Goal: Information Seeking & Learning: Learn about a topic

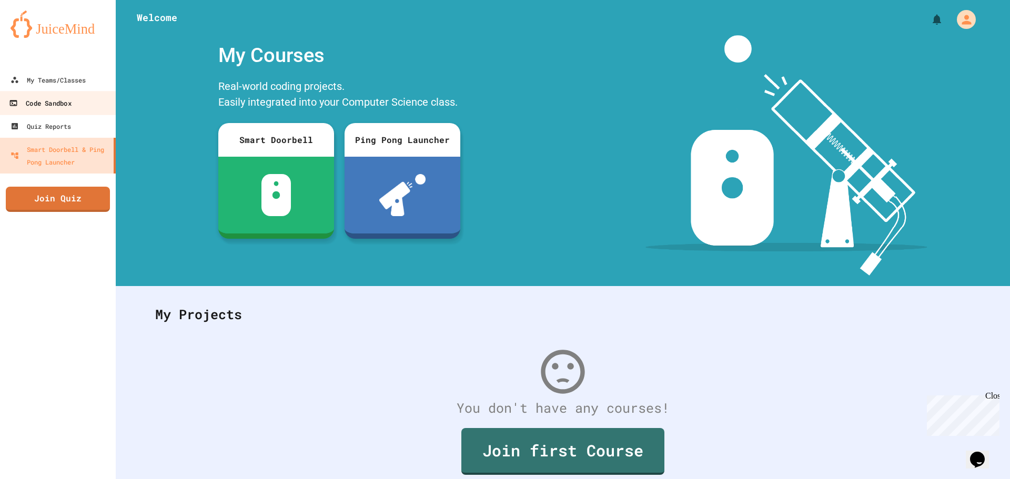
click at [74, 105] on link "Code Sandbox" at bounding box center [57, 103] width 119 height 24
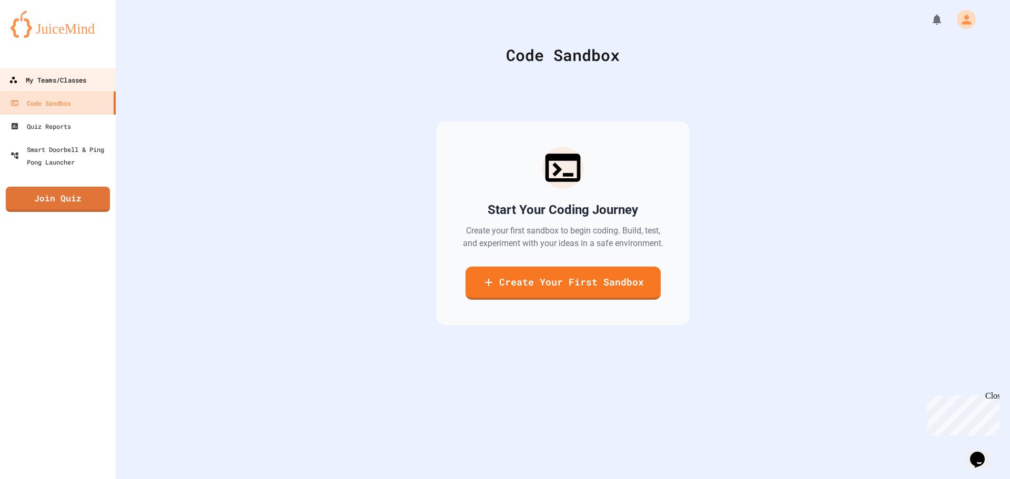
click at [66, 87] on link "My Teams/Classes" at bounding box center [57, 80] width 119 height 24
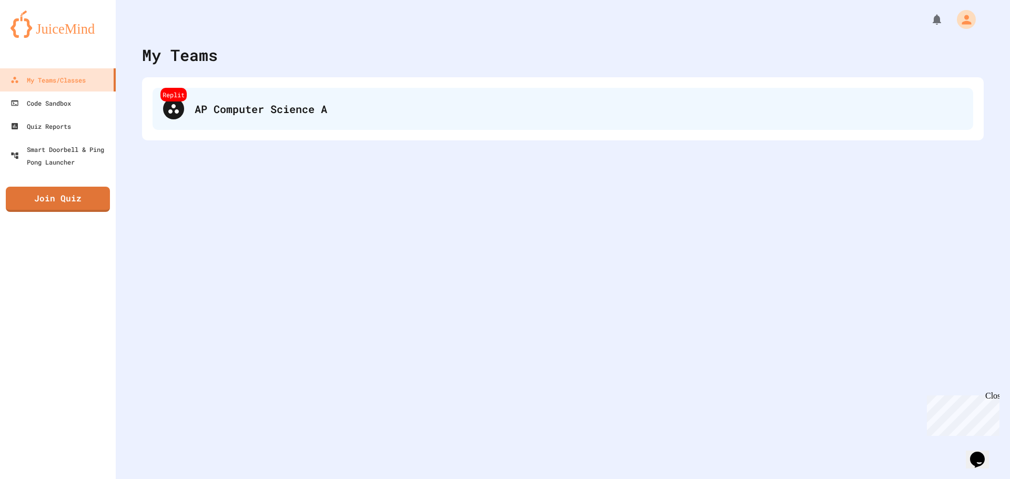
click at [210, 108] on div "AP Computer Science A" at bounding box center [579, 109] width 768 height 16
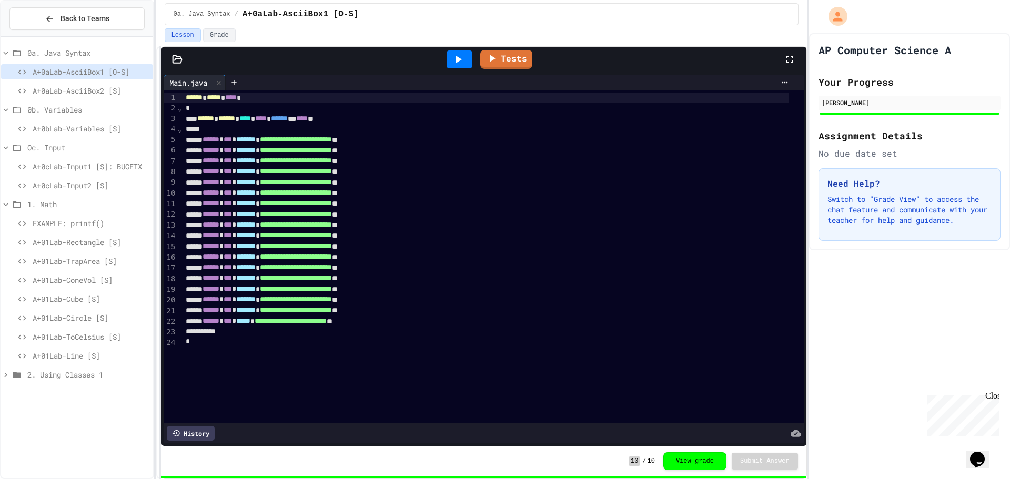
click at [78, 92] on span "A+0aLab-AsciiBox2 [S]" at bounding box center [91, 90] width 116 height 11
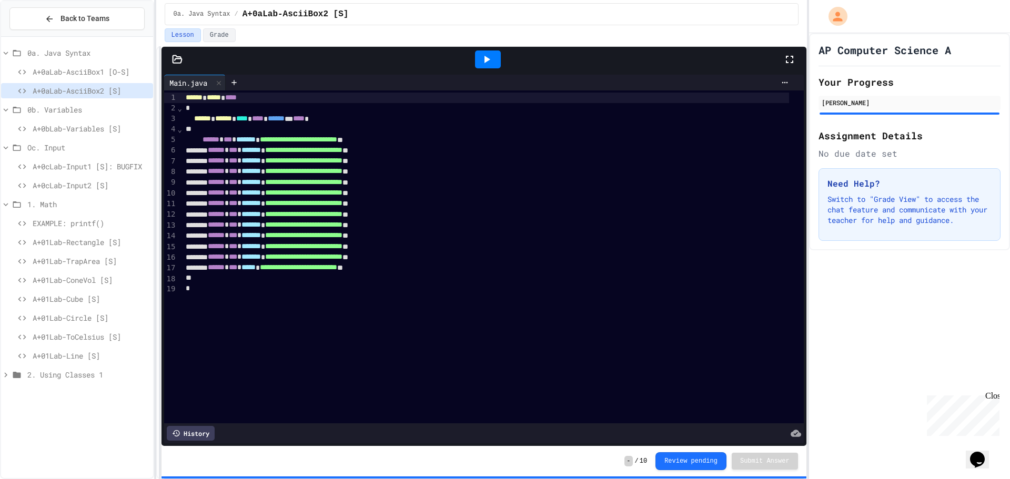
click at [71, 125] on span "A+0bLab-Variables [S]" at bounding box center [91, 128] width 116 height 11
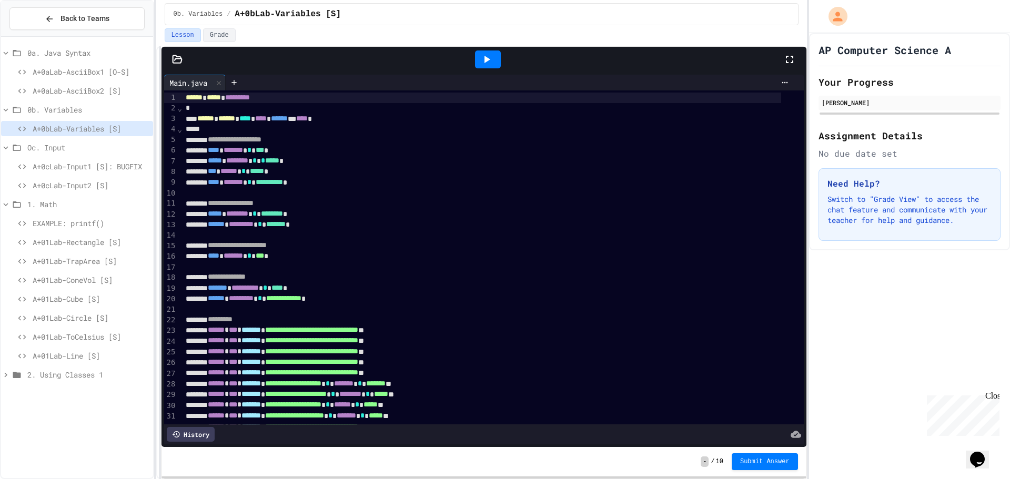
click at [86, 172] on span "A+0cLab-Input1 [S]: BUGFIX" at bounding box center [91, 166] width 116 height 11
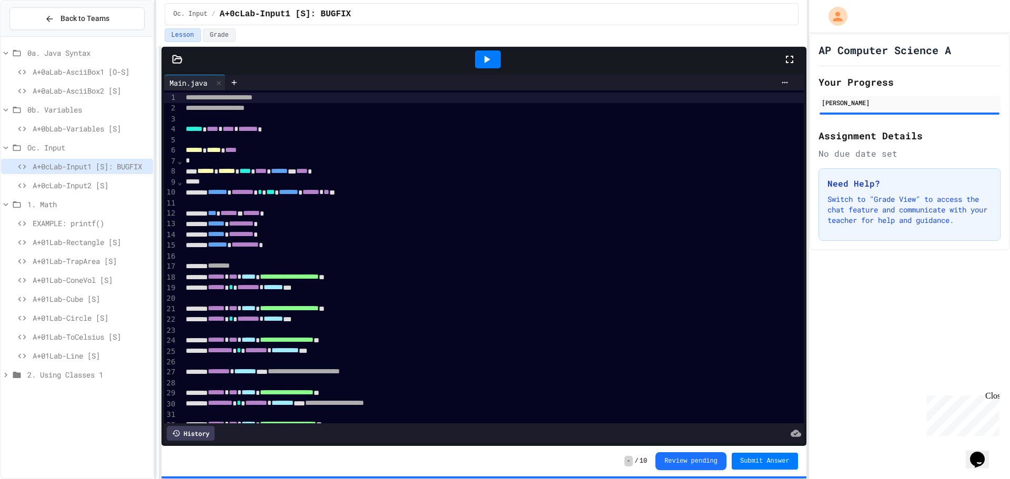
click at [85, 186] on span "A+0cLab-Input2 [S]" at bounding box center [91, 185] width 116 height 11
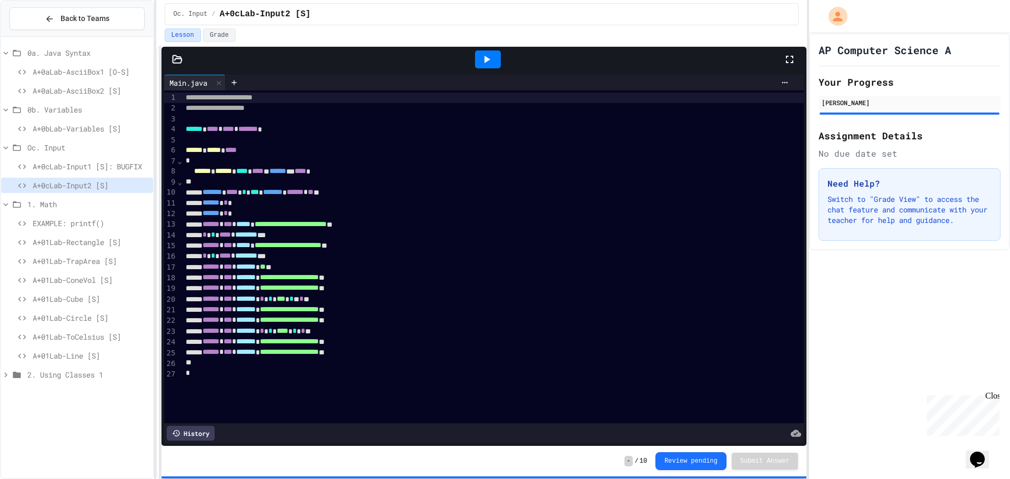
click at [97, 222] on span "EXAMPLE: printf()" at bounding box center [91, 223] width 116 height 11
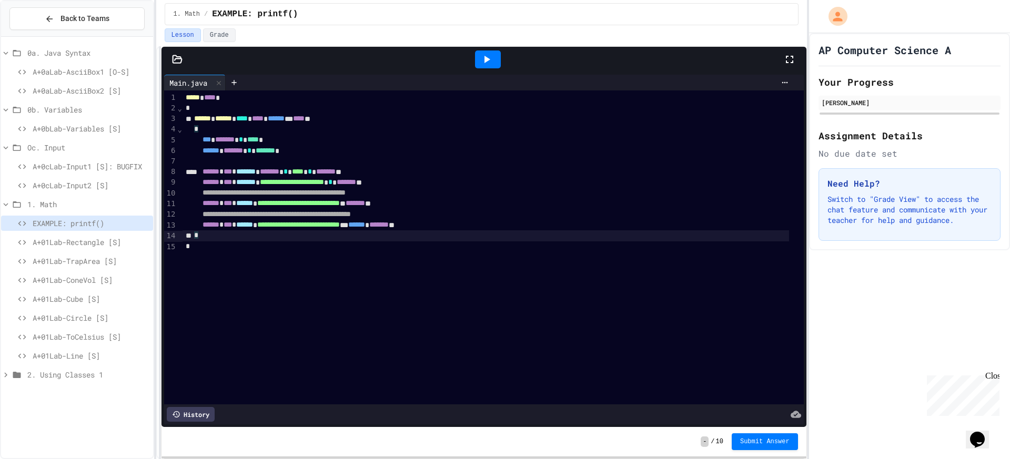
click at [398, 238] on div "*" at bounding box center [486, 235] width 607 height 11
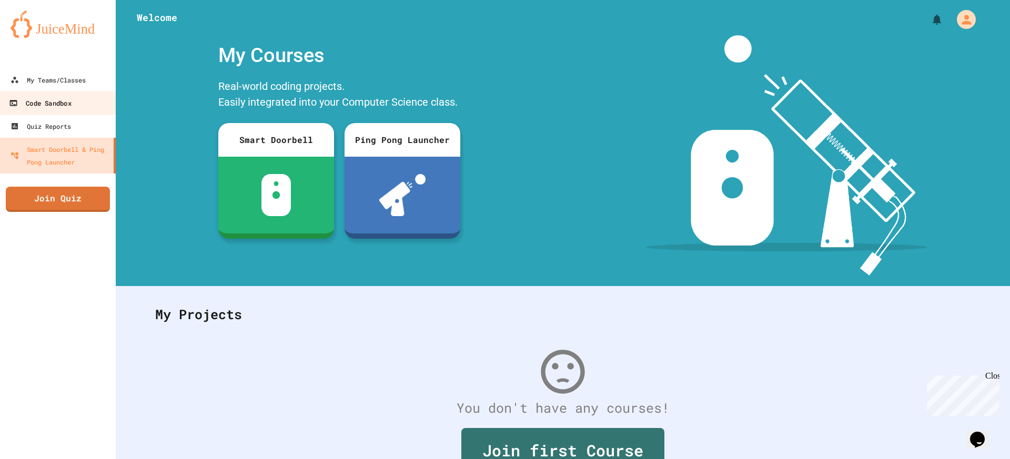
click at [77, 97] on link "Code Sandbox" at bounding box center [57, 103] width 119 height 24
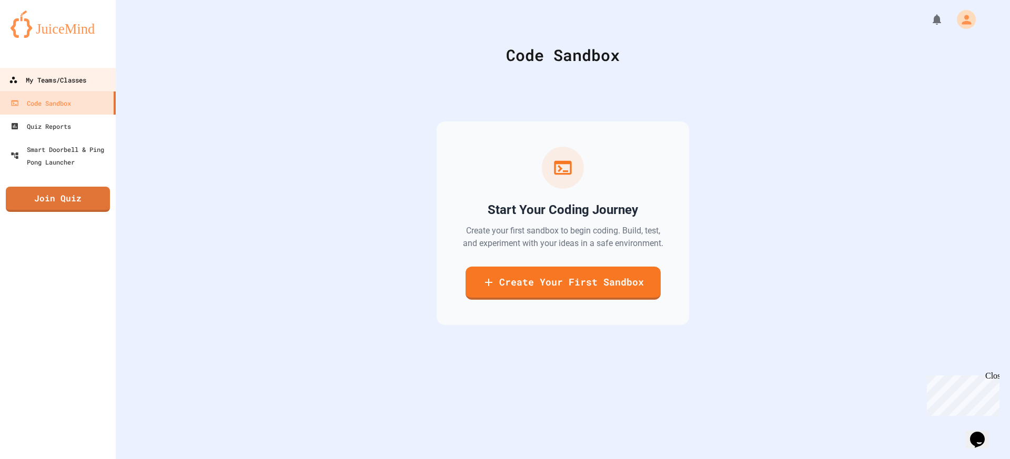
click at [82, 74] on div "My Teams/Classes" at bounding box center [47, 80] width 77 height 13
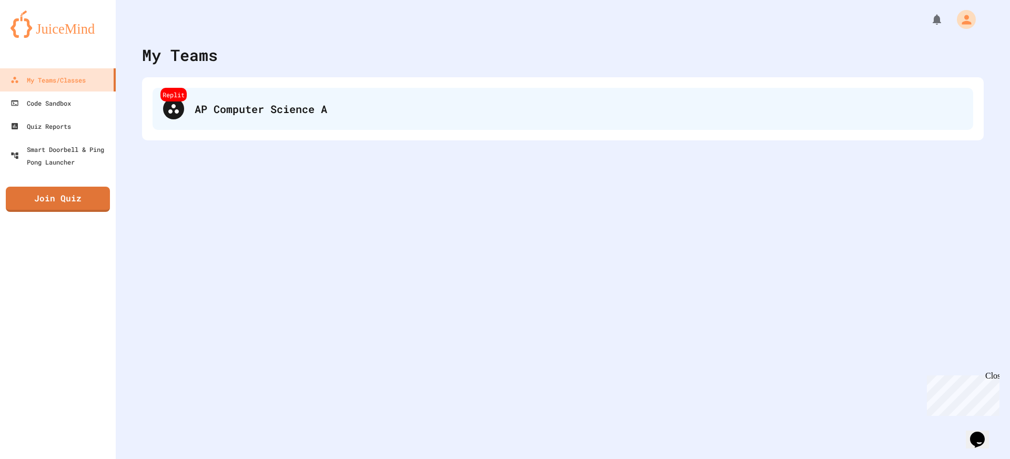
click at [271, 97] on div "Replit AP Computer Science A" at bounding box center [563, 109] width 821 height 42
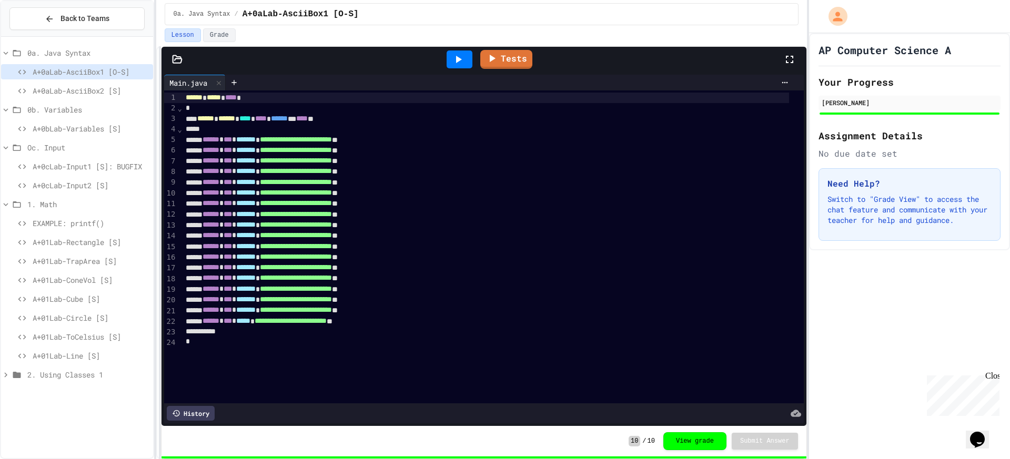
click at [61, 235] on div "A+01Lab-Rectangle [S]" at bounding box center [77, 242] width 152 height 15
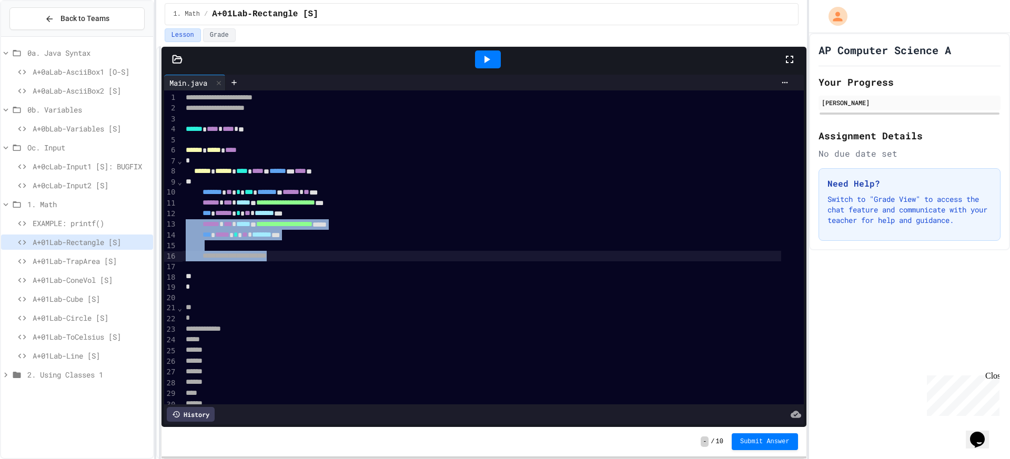
drag, startPoint x: 438, startPoint y: 211, endPoint x: 409, endPoint y: 249, distance: 48.1
click at [409, 249] on div "**********" at bounding box center [493, 319] width 621 height 457
